Goal: Information Seeking & Learning: Learn about a topic

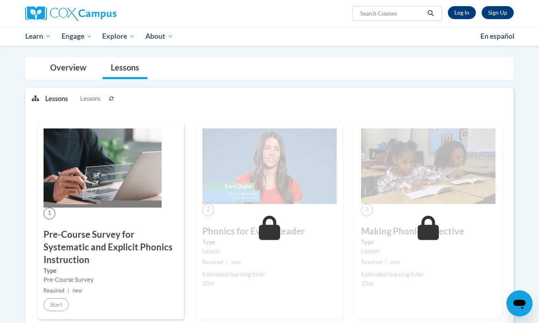
scroll to position [69, 0]
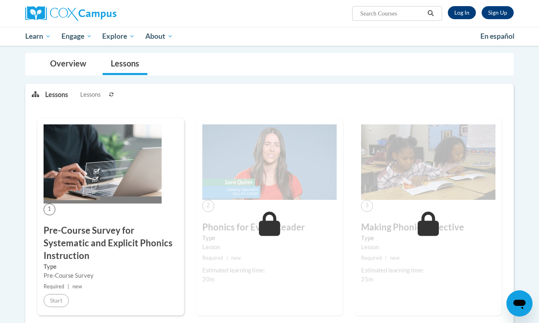
click at [463, 13] on link "Log In" at bounding box center [462, 12] width 28 height 13
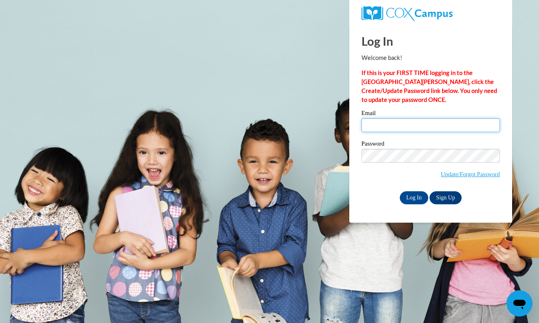
type input "mzlensky@sdb.K12.wi.us"
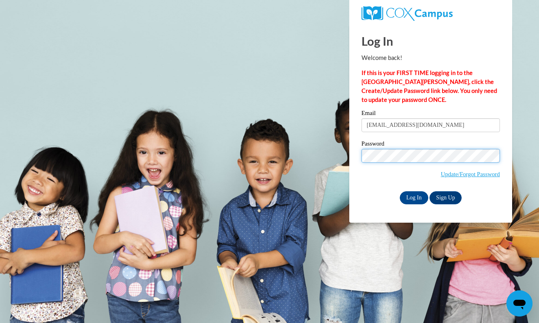
click at [413, 196] on input "Log In" at bounding box center [414, 197] width 29 height 13
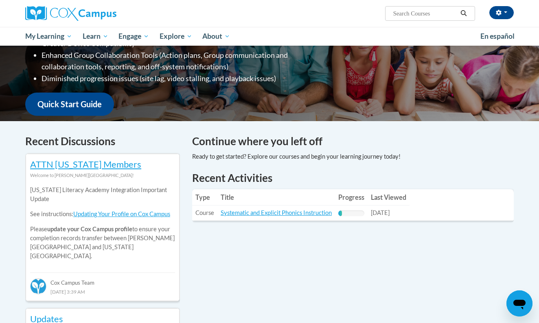
scroll to position [169, 0]
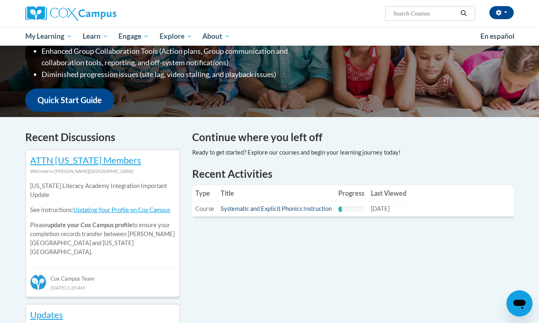
click at [307, 208] on link "Systematic and Explicit Phonics Instruction" at bounding box center [276, 208] width 111 height 7
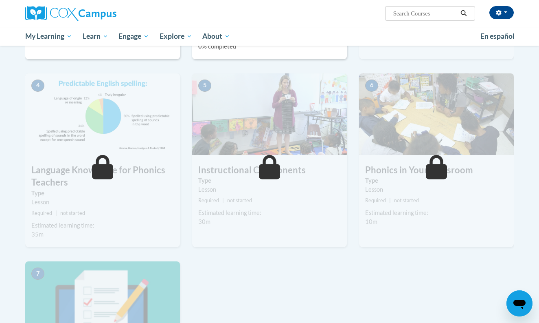
scroll to position [350, 0]
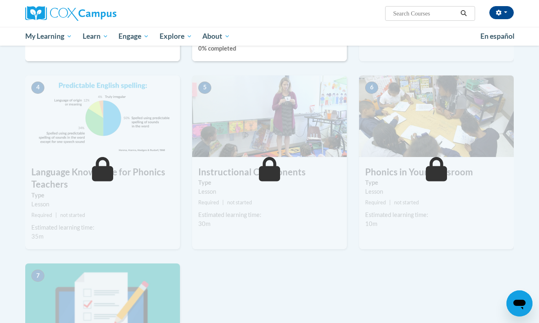
click at [281, 181] on label "Type" at bounding box center [269, 182] width 143 height 9
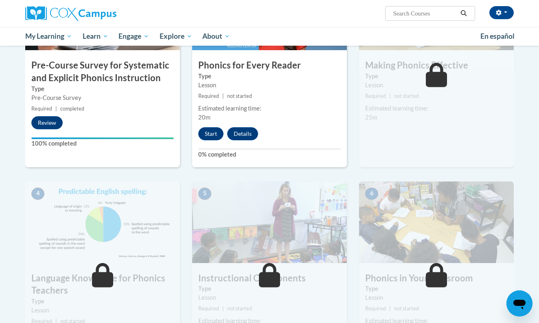
scroll to position [240, 0]
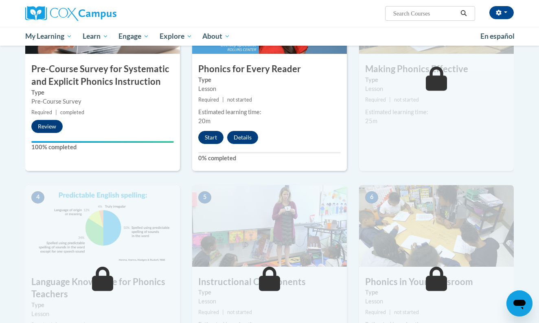
click at [208, 135] on button "Start" at bounding box center [210, 137] width 25 height 13
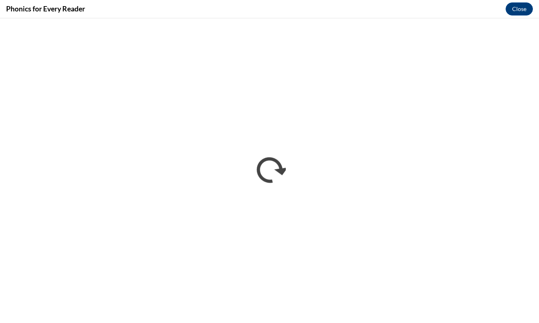
scroll to position [0, 0]
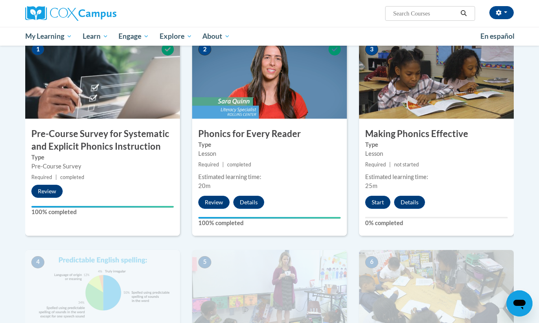
scroll to position [180, 0]
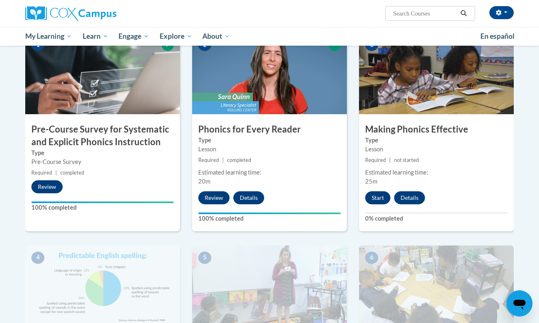
click at [379, 198] on button "Start" at bounding box center [377, 197] width 25 height 13
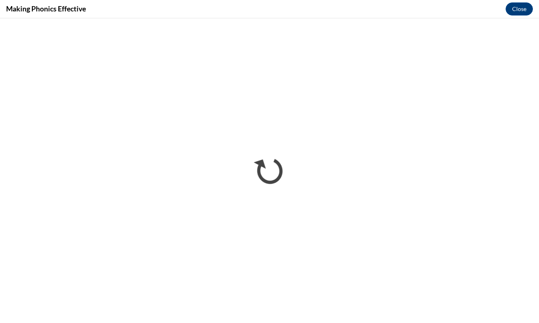
scroll to position [0, 0]
